Goal: Task Accomplishment & Management: Use online tool/utility

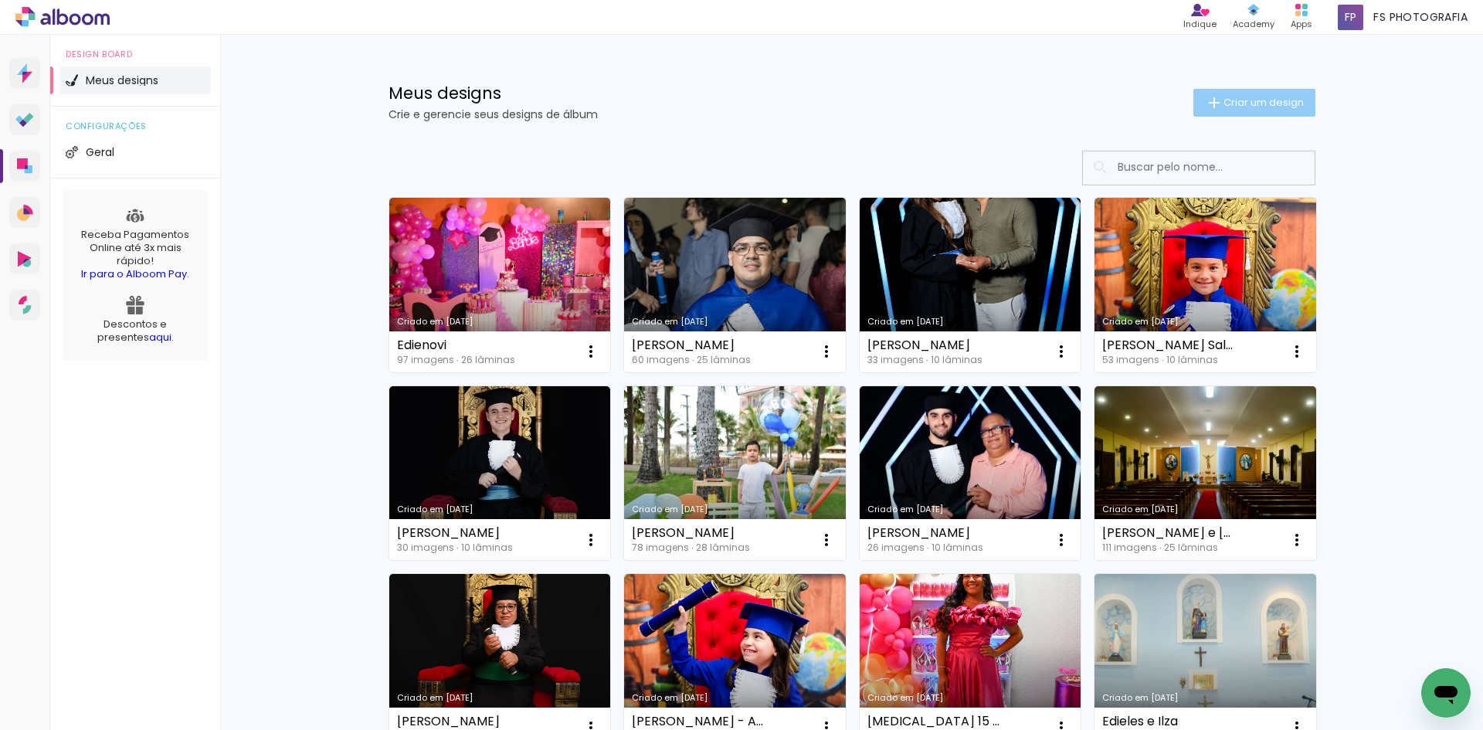
click at [1232, 100] on span "Criar um design" at bounding box center [1264, 102] width 80 height 10
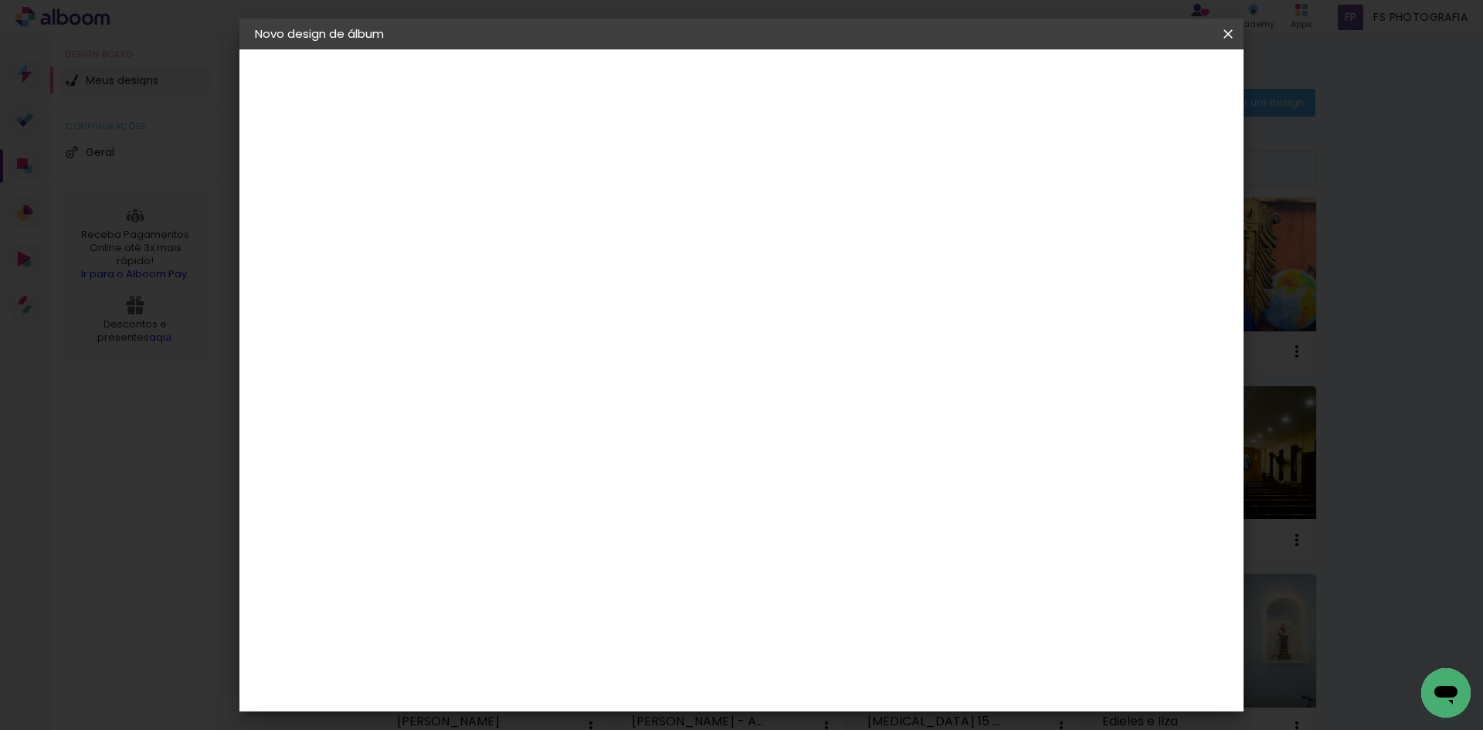
click at [507, 208] on input at bounding box center [507, 207] width 0 height 24
type input "1"
type input "Album"
type paper-input "Album"
click at [666, 92] on paper-button "Avançar" at bounding box center [628, 82] width 76 height 26
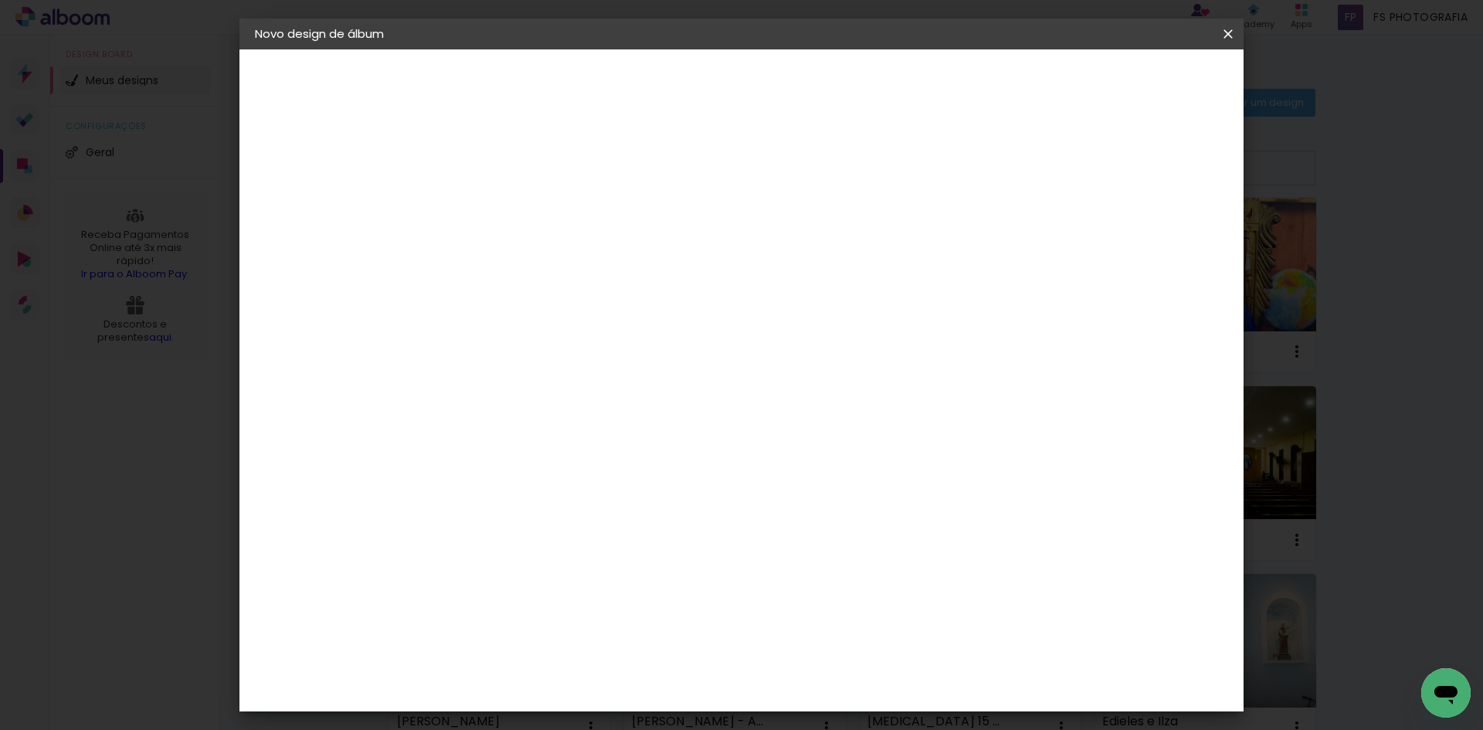
click at [518, 407] on div "Ágata" at bounding box center [515, 406] width 37 height 12
click at [0, 0] on slot "Avançar" at bounding box center [0, 0] width 0 height 0
click at [602, 78] on paper-button "Voltar" at bounding box center [570, 82] width 63 height 26
click at [0, 0] on slot "Voltar" at bounding box center [0, 0] width 0 height 0
click at [507, 207] on input "Album" at bounding box center [507, 207] width 0 height 24
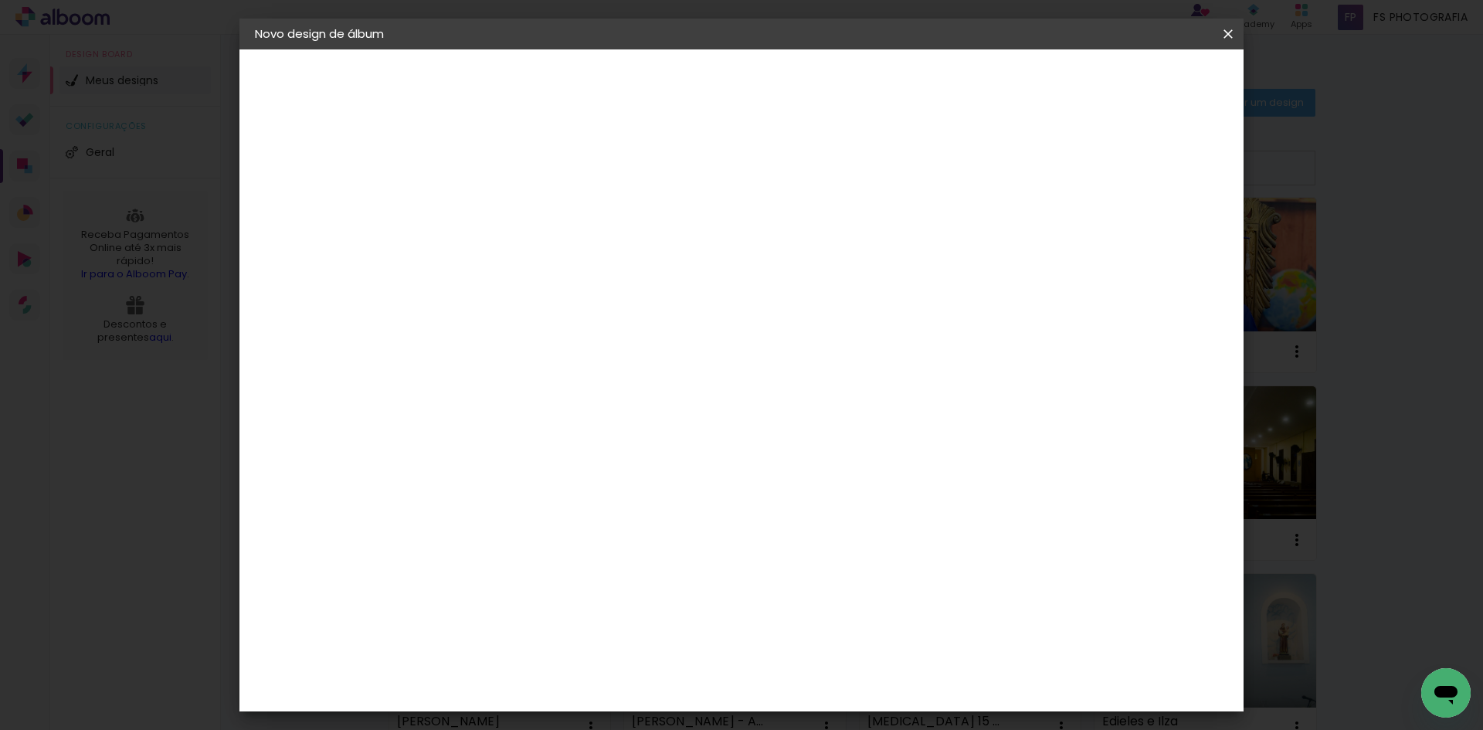
click at [507, 207] on input "Album" at bounding box center [507, 207] width 0 height 24
type input "Jacira"
type paper-input "Jacira"
click at [0, 0] on slot "Avançar" at bounding box center [0, 0] width 0 height 0
click at [558, 419] on paper-item "Ágata" at bounding box center [546, 406] width 167 height 34
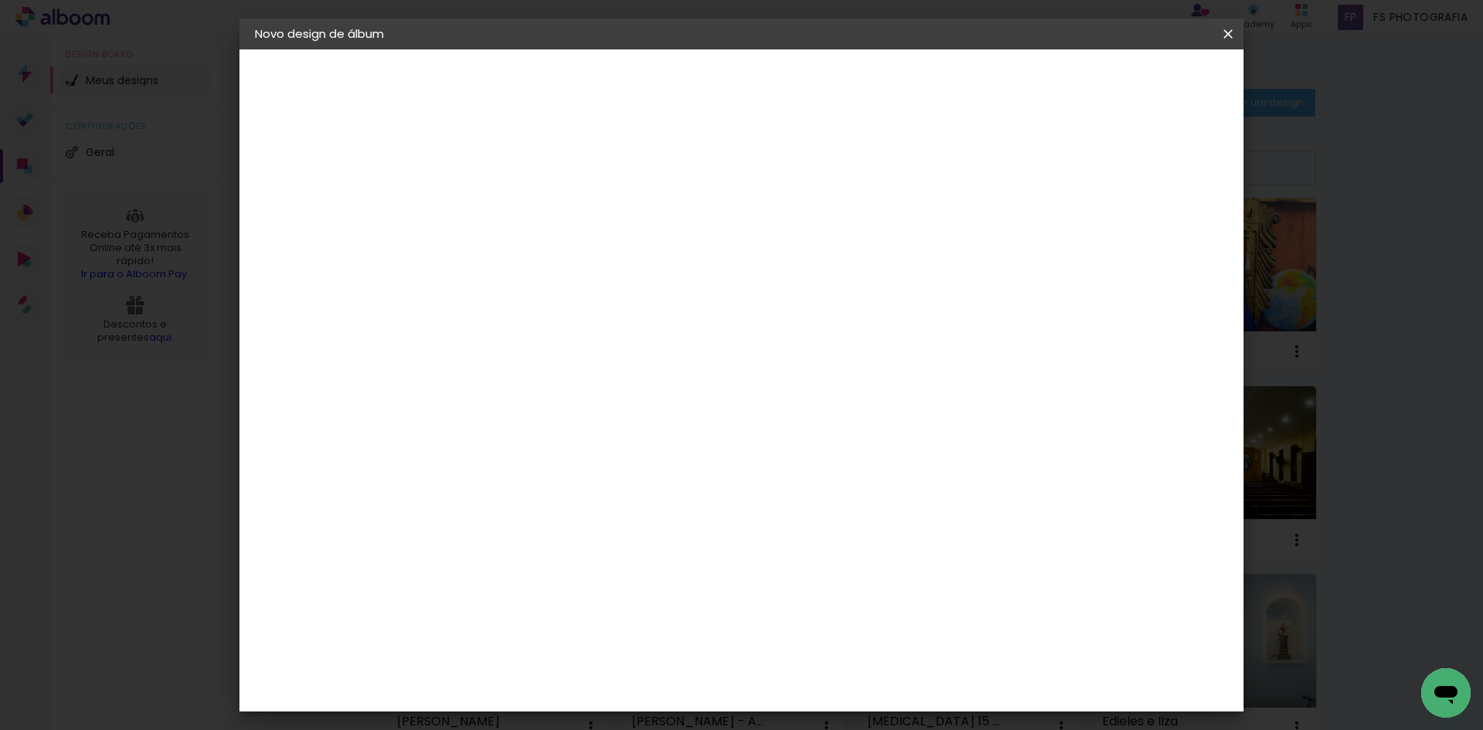
click at [0, 0] on slot "Avançar" at bounding box center [0, 0] width 0 height 0
click at [568, 257] on input "text" at bounding box center [537, 269] width 60 height 24
click at [735, 248] on paper-item "Luxo" at bounding box center [841, 256] width 309 height 31
type input "Luxo"
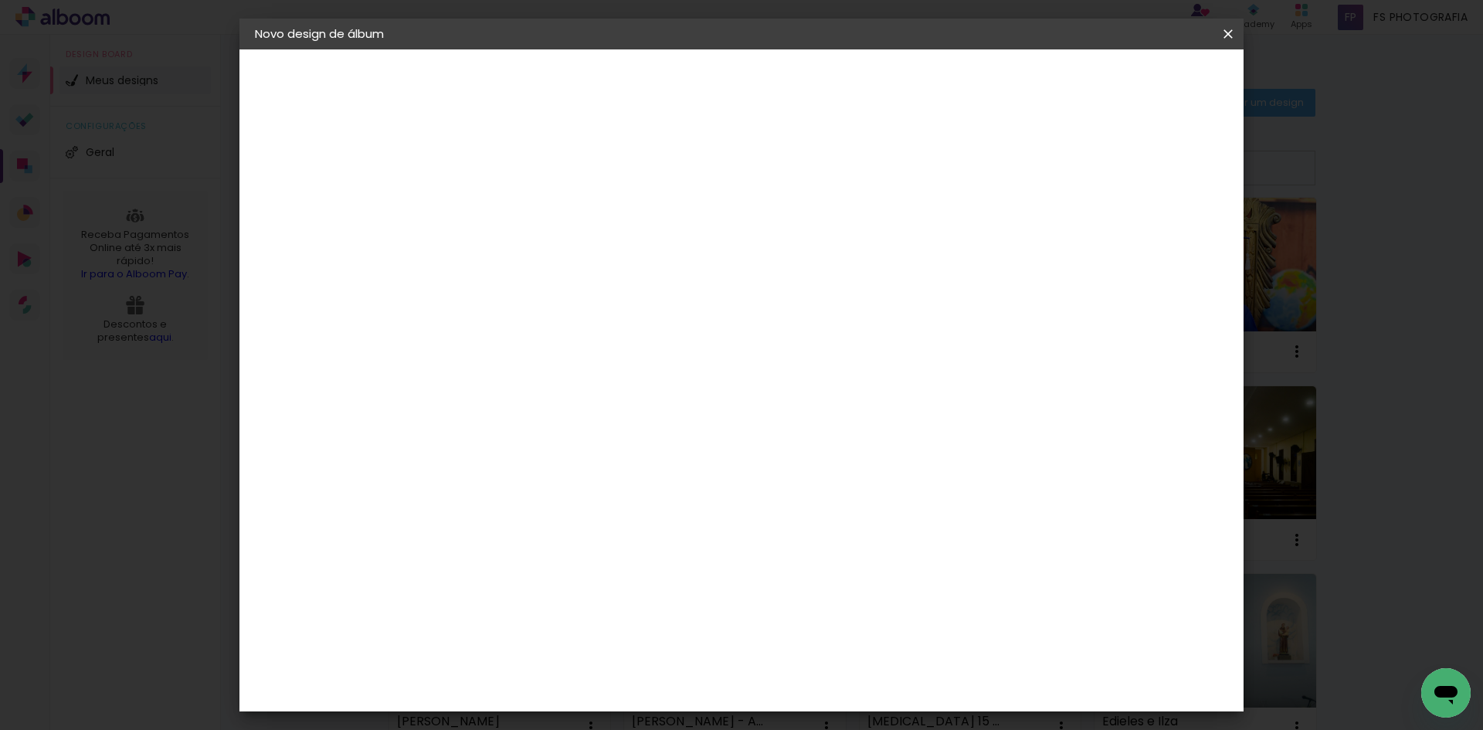
click at [612, 570] on span "15 × 15" at bounding box center [576, 590] width 72 height 41
click at [0, 0] on slot "Avançar" at bounding box center [0, 0] width 0 height 0
click at [1108, 168] on div "Mostrar sangria" at bounding box center [1095, 167] width 103 height 19
type paper-checkbox "on"
click at [1132, 83] on span "Iniciar design" at bounding box center [1096, 81] width 70 height 11
